Goal: Register for event/course

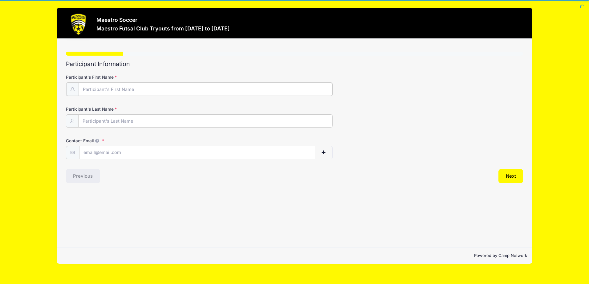
click at [145, 91] on input "Participant's First Name" at bounding box center [205, 89] width 254 height 13
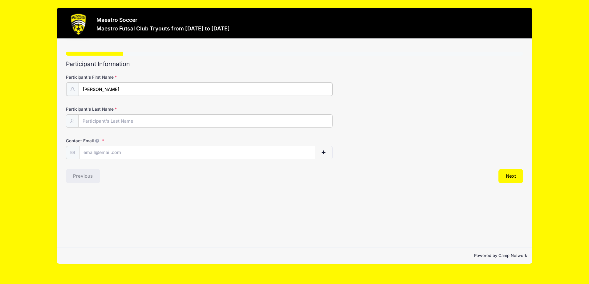
type input "[PERSON_NAME]"
click at [107, 124] on input "Participant's Last Name" at bounding box center [205, 120] width 254 height 13
type input "Morsella"
click at [284, 156] on input "Contact Email" at bounding box center [196, 152] width 235 height 13
type input "[PERSON_NAME][EMAIL_ADDRESS][DOMAIN_NAME]"
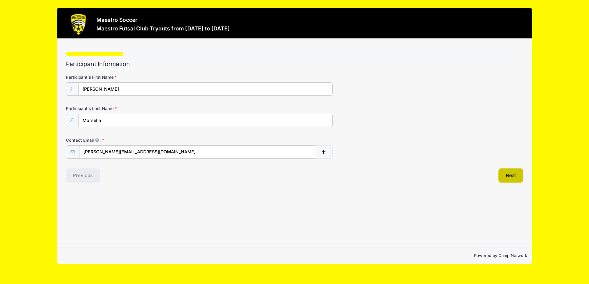
click at [515, 176] on button "Next" at bounding box center [510, 176] width 25 height 14
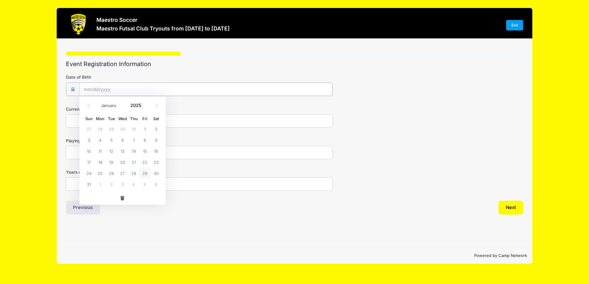
click at [98, 85] on input "Date of Birth" at bounding box center [205, 89] width 253 height 13
click at [143, 109] on span at bounding box center [145, 108] width 4 height 5
drag, startPoint x: 135, startPoint y: 105, endPoint x: 142, endPoint y: 108, distance: 7.9
click at [142, 108] on input "2024" at bounding box center [137, 105] width 20 height 9
type input "1"
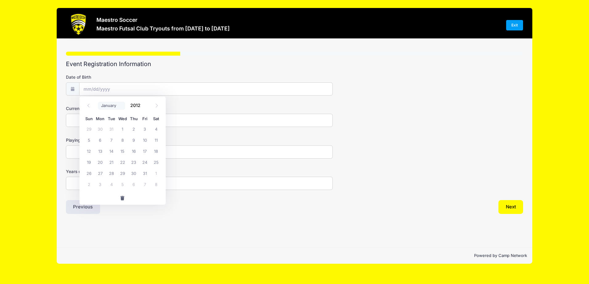
type input "2012"
click at [107, 105] on select "January February March April May June July August September October November De…" at bounding box center [111, 106] width 27 height 8
select select "9"
click at [98, 102] on select "January February March April May June July August September October November De…" at bounding box center [111, 106] width 27 height 8
click at [147, 130] on span "5" at bounding box center [144, 128] width 11 height 11
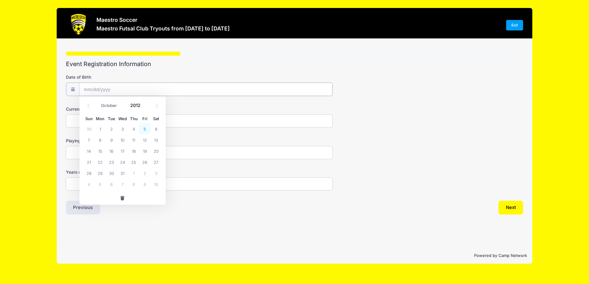
type input "10/05/2012"
click at [84, 120] on input "Current Club Team" at bounding box center [199, 120] width 267 height 13
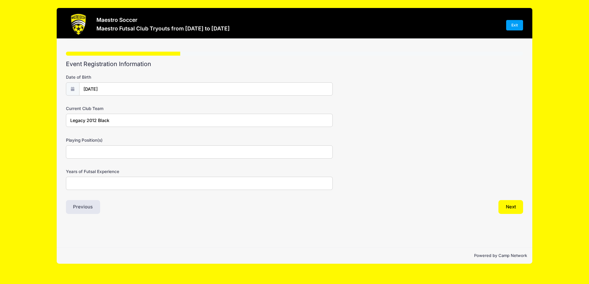
type input "Legacy 2012 Black"
type input "D"
type input "W"
type input "Defender/Forward Winger"
click at [125, 183] on input "Years of Futsal Experience" at bounding box center [199, 183] width 267 height 13
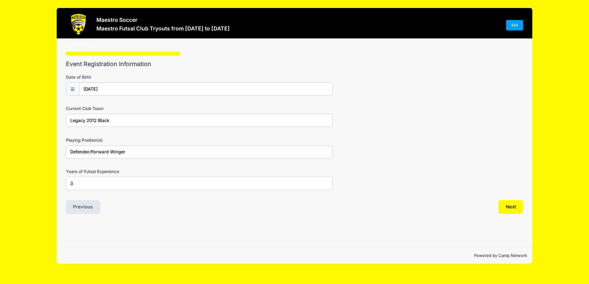
click at [371, 242] on div "Step 2 /7 Step 1 Step 2 Step 3 Step 4 Step 5 Policies Extra Items Summary Parti…" at bounding box center [294, 143] width 475 height 209
drag, startPoint x: 92, startPoint y: 185, endPoint x: 59, endPoint y: 181, distance: 33.1
click at [59, 181] on div "Step 2 /7 Step 1 Step 2 Step 3 Step 4 Step 5 Policies Extra Items Summary Parti…" at bounding box center [294, 143] width 475 height 209
type input "2"
click at [510, 205] on button "Next" at bounding box center [510, 207] width 25 height 14
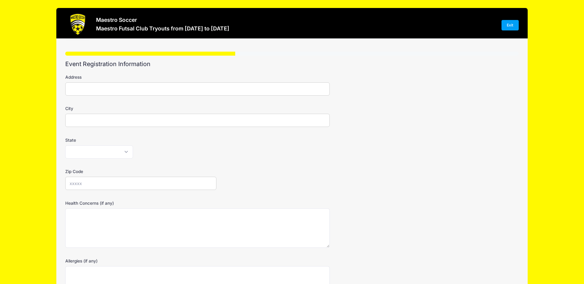
click at [108, 86] on input "Address" at bounding box center [197, 88] width 264 height 13
type input "58 Glen Road"
type input "Bound Brook"
select select "NJ"
type input "08805"
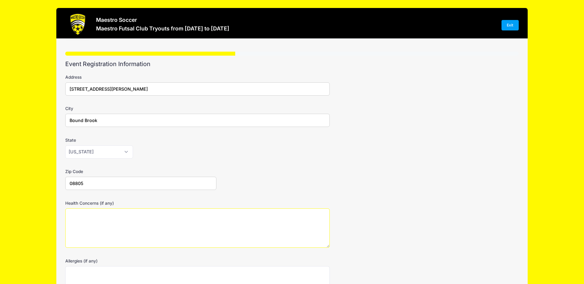
click at [114, 220] on textarea "Health Concerns (if any)" at bounding box center [197, 229] width 264 height 40
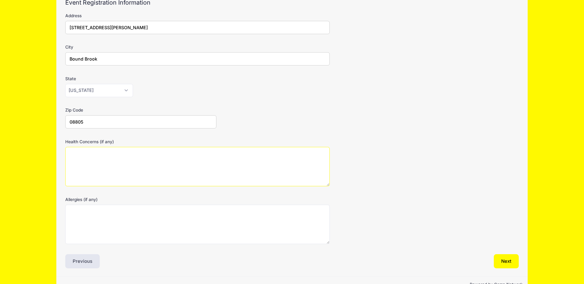
scroll to position [78, 0]
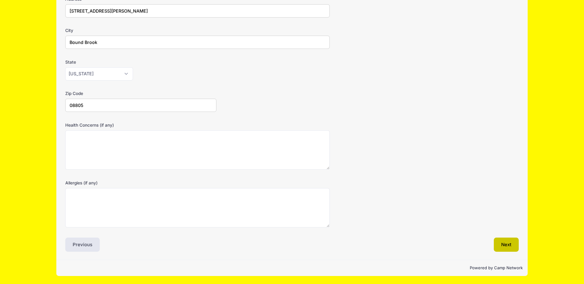
click at [502, 247] on button "Next" at bounding box center [506, 245] width 25 height 14
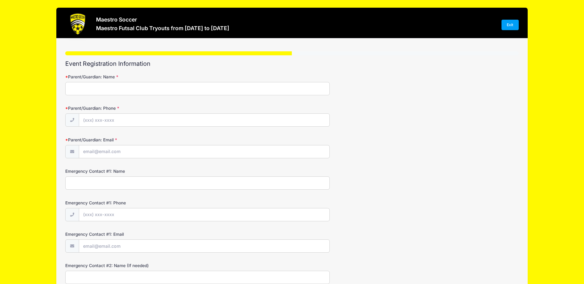
scroll to position [0, 0]
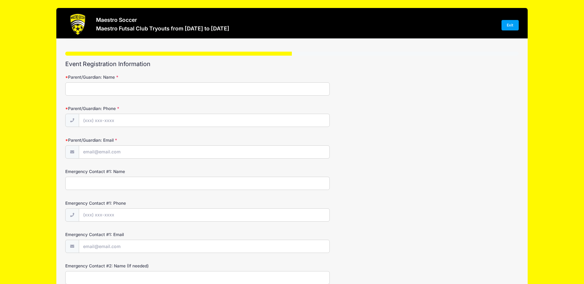
click at [80, 93] on input "Parent/Guardian: Name" at bounding box center [197, 88] width 264 height 13
type input "Giorgio Morsella"
type input "(201) 486-1191"
click at [130, 151] on input "Parent/Guardian: Email" at bounding box center [204, 152] width 251 height 13
type input "[PERSON_NAME][EMAIL_ADDRESS][DOMAIN_NAME]"
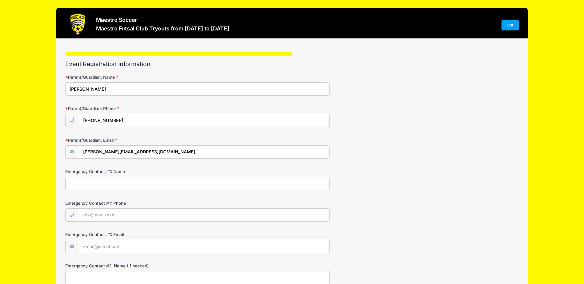
click at [105, 182] on input "Emergency Contact #1: Name" at bounding box center [197, 183] width 264 height 13
type input "Jennifer Morsella"
type input "(302) 545-0306"
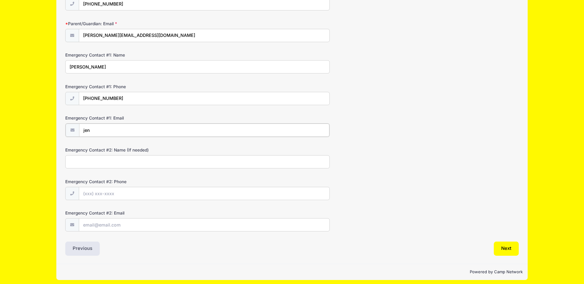
scroll to position [121, 0]
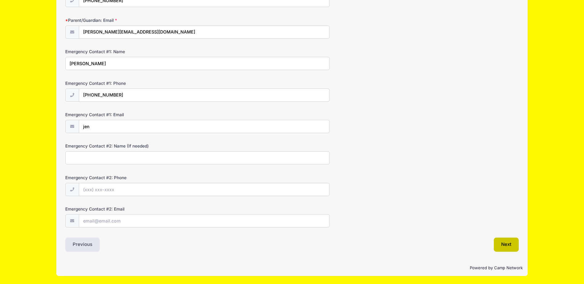
click at [510, 243] on button "Next" at bounding box center [506, 245] width 25 height 14
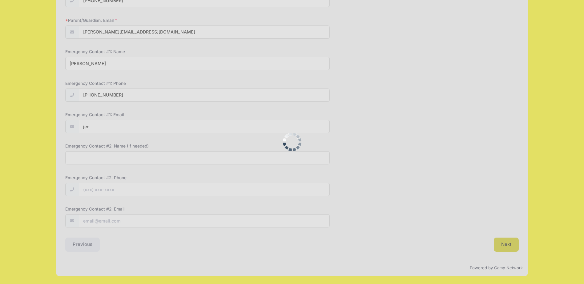
scroll to position [127, 0]
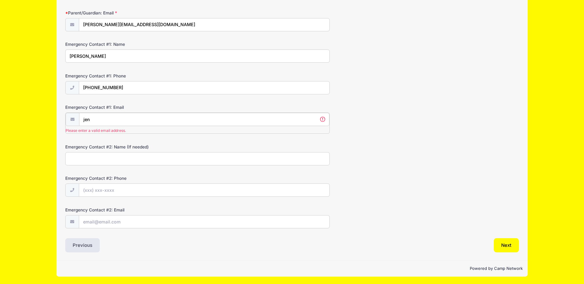
click at [99, 119] on input "jen" at bounding box center [204, 119] width 251 height 13
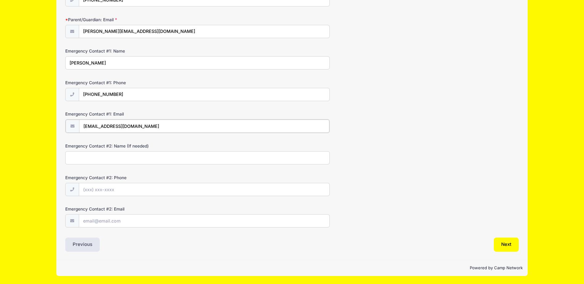
scroll to position [121, 0]
drag, startPoint x: 154, startPoint y: 128, endPoint x: -19, endPoint y: 128, distance: 173.0
click at [0, 128] on html "Processing Request Please wait... Processing Request Please wait... Processing …" at bounding box center [292, 21] width 584 height 284
type input "jentorg@aol.com"
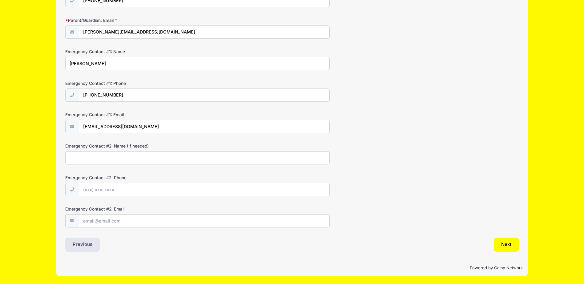
click at [404, 153] on div "Emergency Contact #2: Name (If needed)" at bounding box center [291, 154] width 453 height 22
click at [505, 245] on button "Next" at bounding box center [506, 245] width 25 height 14
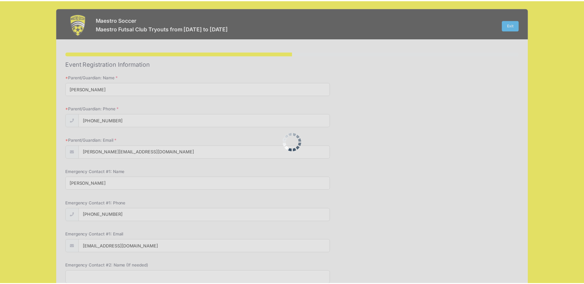
scroll to position [0, 0]
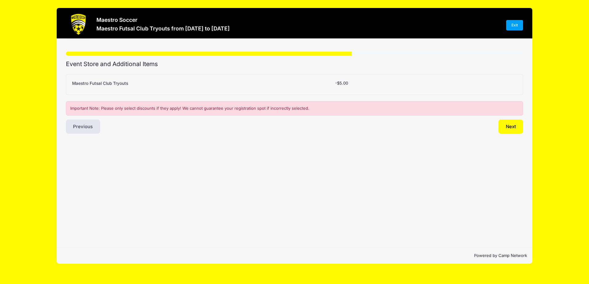
click at [105, 85] on label "Maestro Futsal Club Tryouts" at bounding box center [100, 83] width 56 height 6
click at [0, 0] on select "Please Select Yes (-$5.00) No" at bounding box center [0, 0] width 0 height 0
click at [117, 86] on label "Maestro Futsal Club Tryouts" at bounding box center [100, 83] width 56 height 6
click at [0, 0] on select "Please Select Yes (-$5.00) No" at bounding box center [0, 0] width 0 height 0
click at [507, 123] on button "Next" at bounding box center [510, 127] width 25 height 14
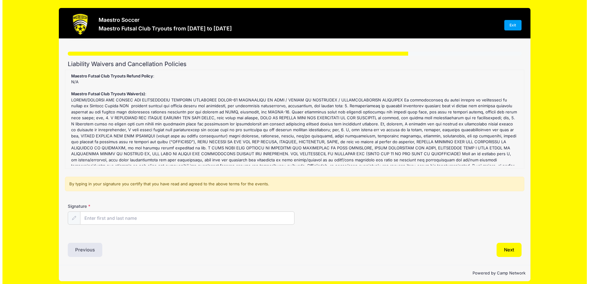
scroll to position [16, 0]
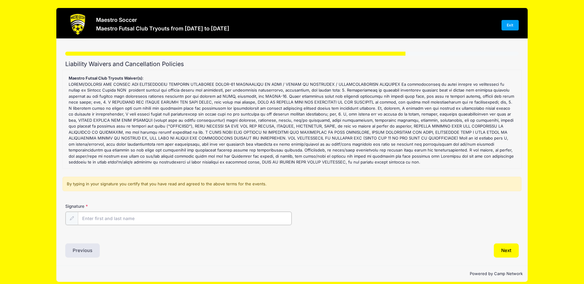
click at [120, 221] on input "Signature" at bounding box center [185, 218] width 214 height 13
drag, startPoint x: 102, startPoint y: 217, endPoint x: 98, endPoint y: 217, distance: 3.1
click at [98, 217] on input "Giorgio C Morsella" at bounding box center [185, 218] width 214 height 13
type input "Giorgio Morsella"
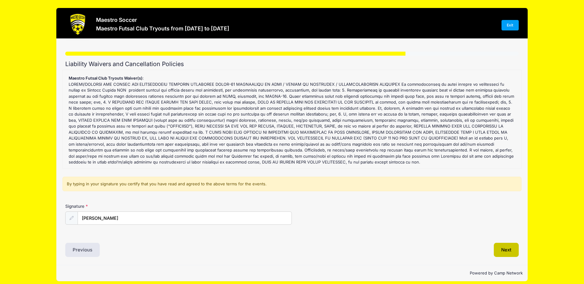
click at [509, 246] on button "Next" at bounding box center [506, 250] width 25 height 14
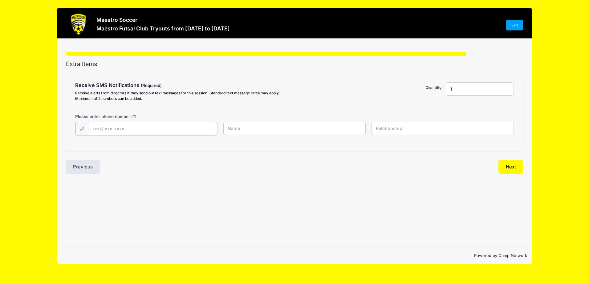
click at [115, 129] on input "text" at bounding box center [153, 128] width 128 height 13
type input "(201) 486-1191"
click at [255, 126] on input "text" at bounding box center [294, 128] width 142 height 13
type input "Giorgio Morsella"
type input "Father"
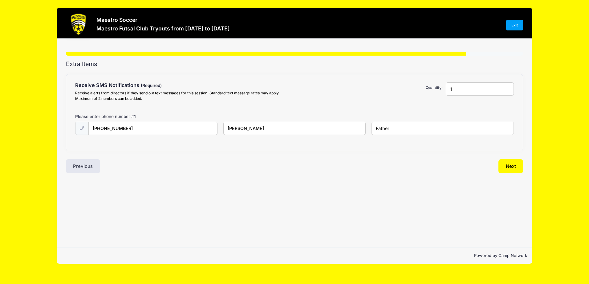
drag, startPoint x: 470, startPoint y: 93, endPoint x: 445, endPoint y: 88, distance: 25.7
click at [445, 88] on div "1" at bounding box center [479, 92] width 74 height 21
type input "2"
click at [508, 86] on input "2" at bounding box center [479, 88] width 68 height 13
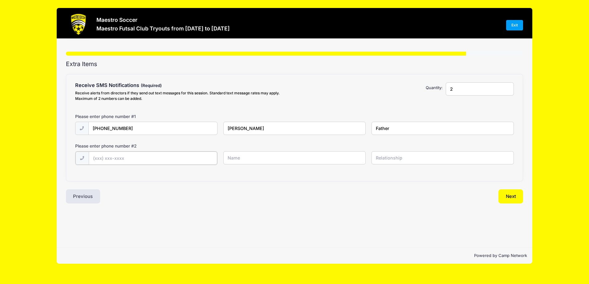
click at [114, 162] on input "text" at bounding box center [153, 158] width 128 height 13
type input "(302) 545-0306"
click at [265, 162] on input "text" at bounding box center [294, 157] width 142 height 13
type input "Jennifer Morsella"
type input "Mother"
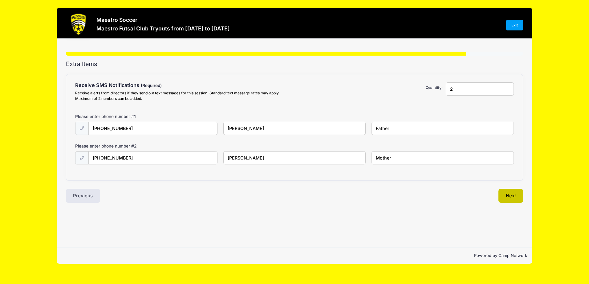
click at [508, 198] on button "Next" at bounding box center [510, 196] width 25 height 14
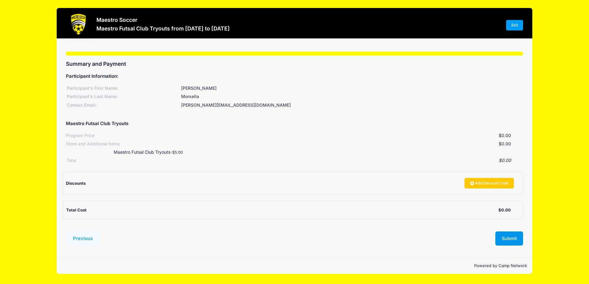
click at [508, 238] on button "Submit" at bounding box center [509, 239] width 28 height 14
